Goal: Information Seeking & Learning: Learn about a topic

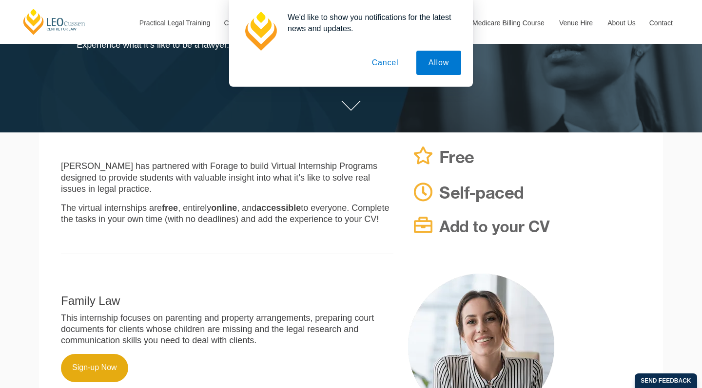
click at [396, 66] on button "Cancel" at bounding box center [385, 63] width 51 height 24
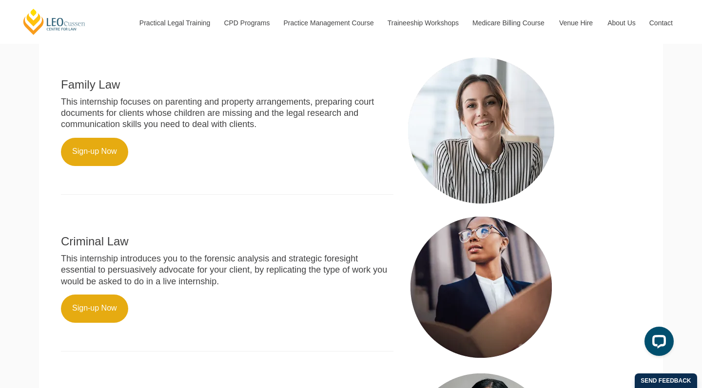
scroll to position [365, 0]
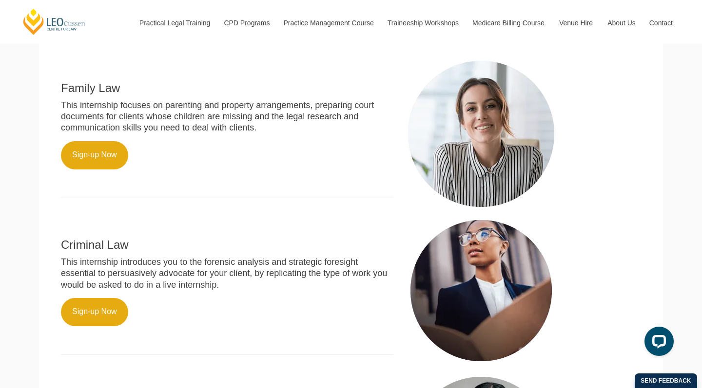
click at [145, 116] on p "This internship focuses on parenting and property arrangements, preparing court…" at bounding box center [227, 117] width 332 height 34
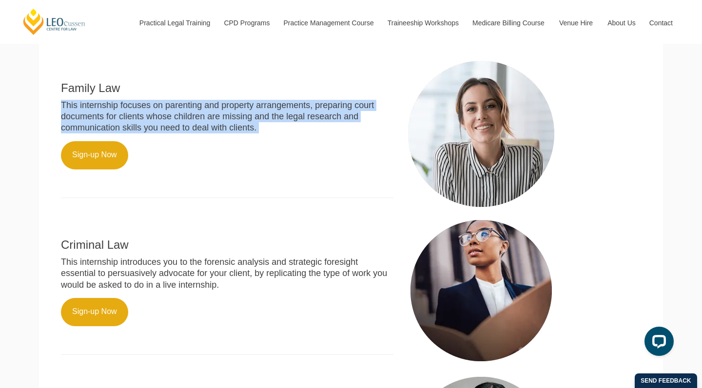
click at [145, 116] on p "This internship focuses on parenting and property arrangements, preparing court…" at bounding box center [227, 117] width 332 height 34
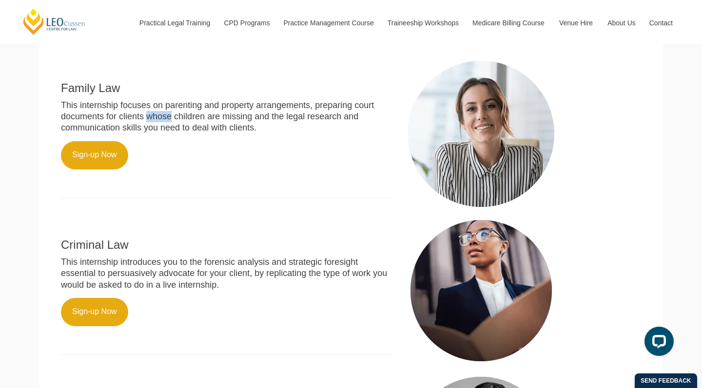
click at [145, 116] on p "This internship focuses on parenting and property arrangements, preparing court…" at bounding box center [227, 117] width 332 height 34
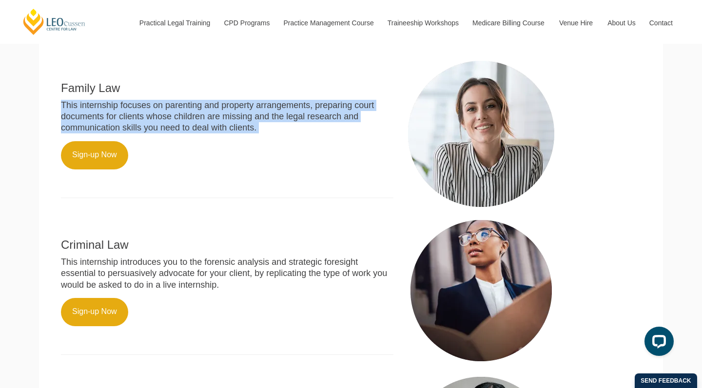
click at [145, 116] on p "This internship focuses on parenting and property arrangements, preparing court…" at bounding box center [227, 117] width 332 height 34
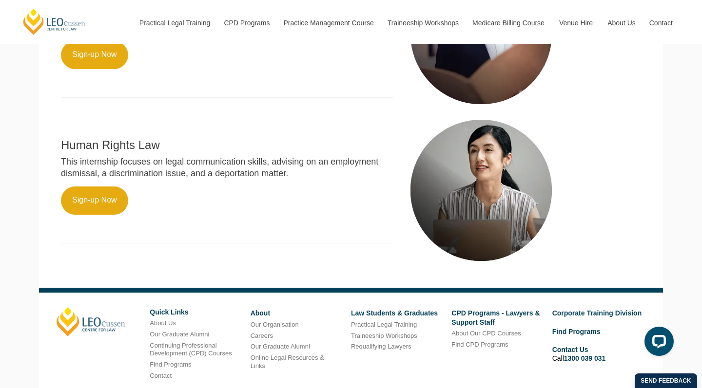
scroll to position [623, 0]
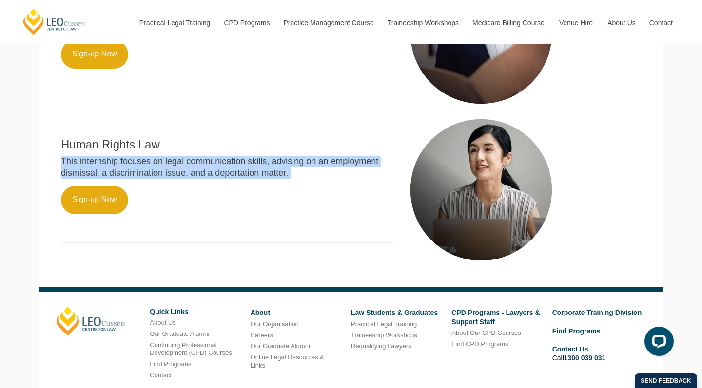
drag, startPoint x: 159, startPoint y: 141, endPoint x: 212, endPoint y: 176, distance: 63.2
click at [212, 176] on div "Human Rights Law This internship focuses on legal communication skills, advisin…" at bounding box center [227, 185] width 347 height 136
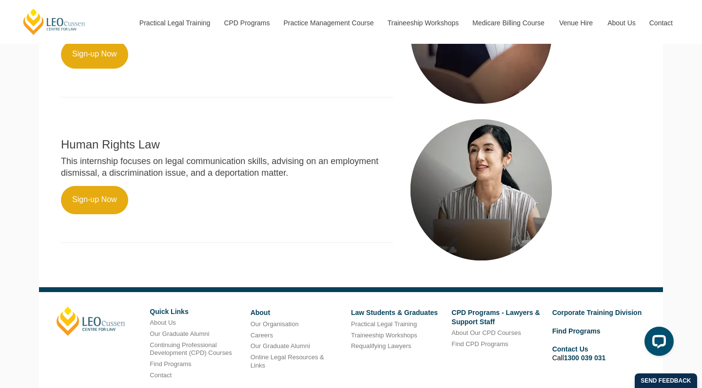
click at [212, 176] on div "Human Rights Law This internship focuses on legal communication skills, advisin…" at bounding box center [227, 185] width 347 height 136
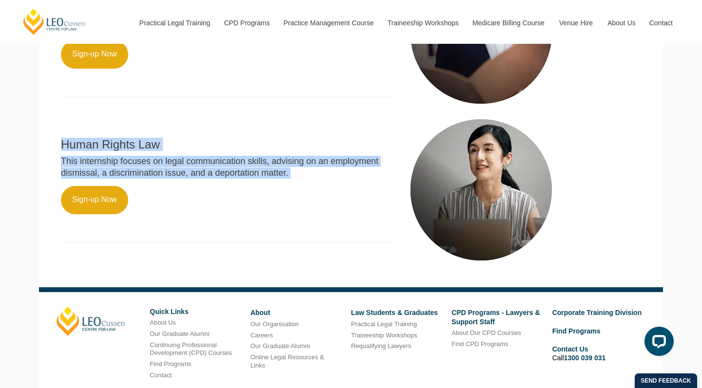
drag, startPoint x: 212, startPoint y: 176, endPoint x: 85, endPoint y: 123, distance: 137.5
click at [85, 123] on div "Human Rights Law This internship focuses on legal communication skills, advisin…" at bounding box center [227, 185] width 347 height 136
click at [85, 123] on p at bounding box center [227, 122] width 332 height 11
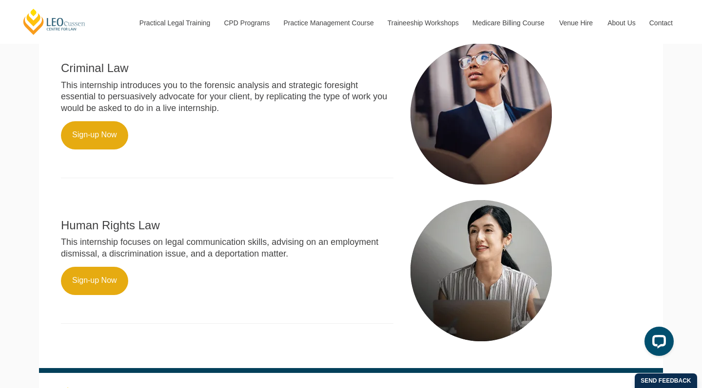
scroll to position [511, 0]
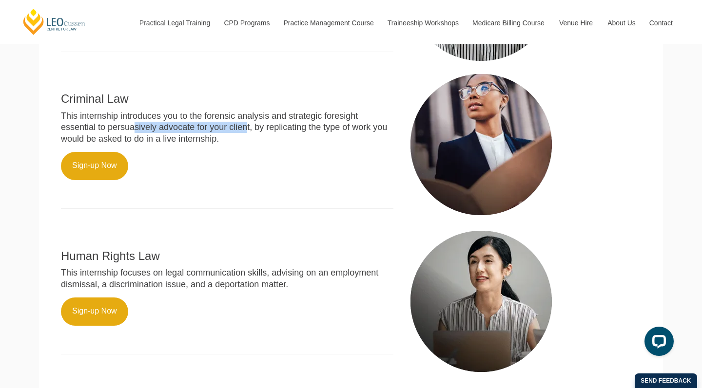
drag, startPoint x: 85, startPoint y: 123, endPoint x: 246, endPoint y: 123, distance: 160.3
click at [246, 123] on p "This internship introduces you to the forensic analysis and strategic foresight…" at bounding box center [227, 128] width 332 height 34
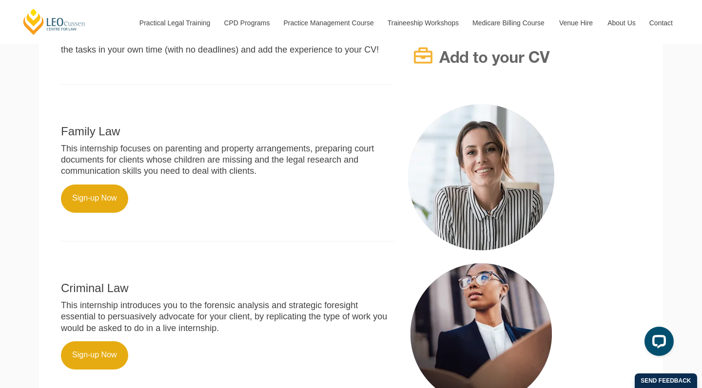
click at [228, 119] on div "Family Law This internship focuses on parenting and property arrangements, prep…" at bounding box center [227, 177] width 347 height 147
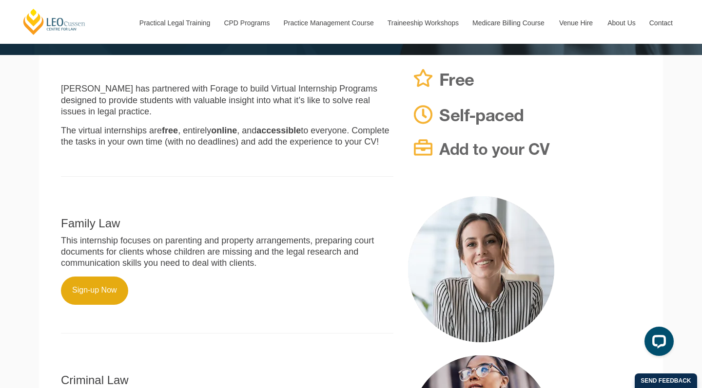
click at [228, 119] on div "[PERSON_NAME] has partnered with Forage to build Virtual Internship Programs de…" at bounding box center [227, 126] width 347 height 122
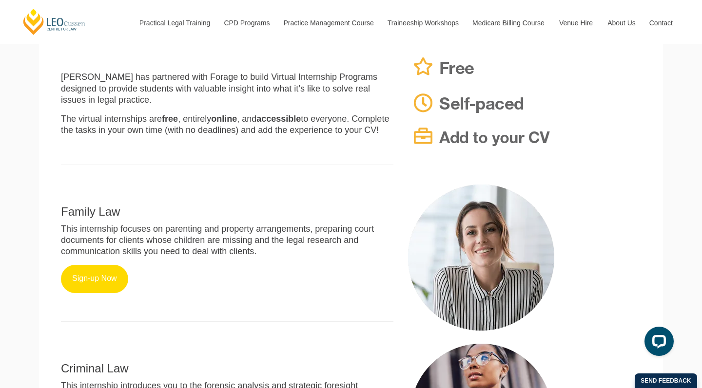
click at [110, 278] on link "Sign-up Now" at bounding box center [94, 279] width 67 height 28
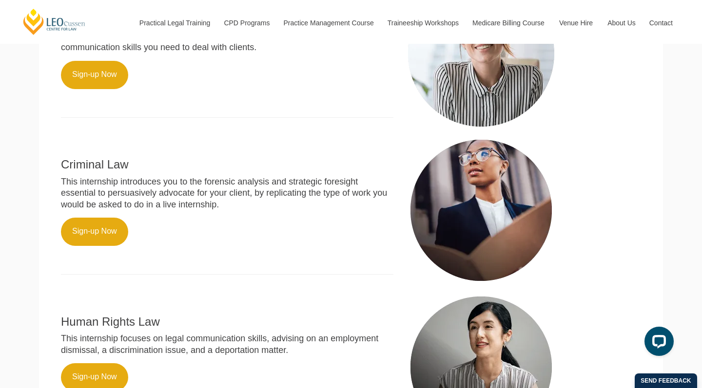
scroll to position [446, 0]
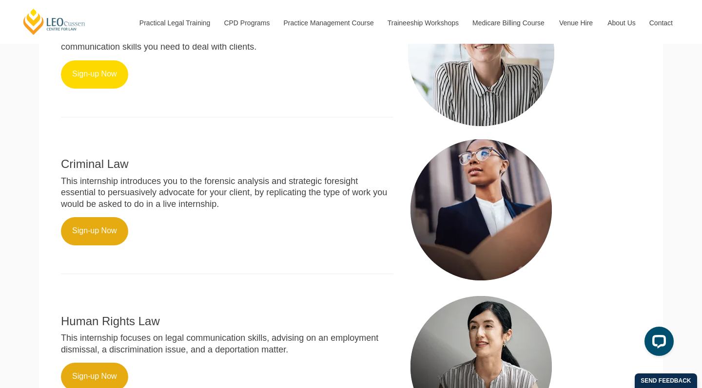
click at [99, 75] on link "Sign-up Now" at bounding box center [94, 74] width 67 height 28
